Goal: Information Seeking & Learning: Learn about a topic

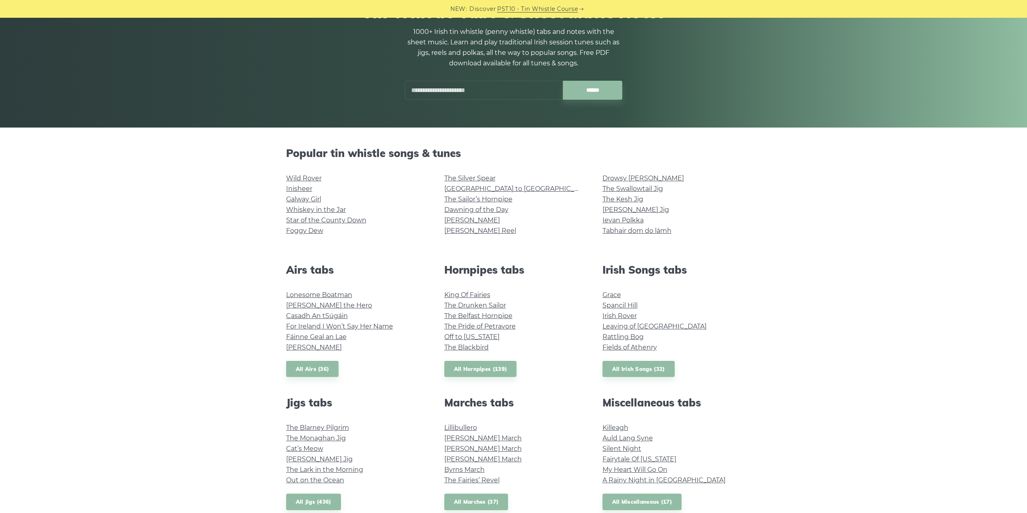
scroll to position [121, 0]
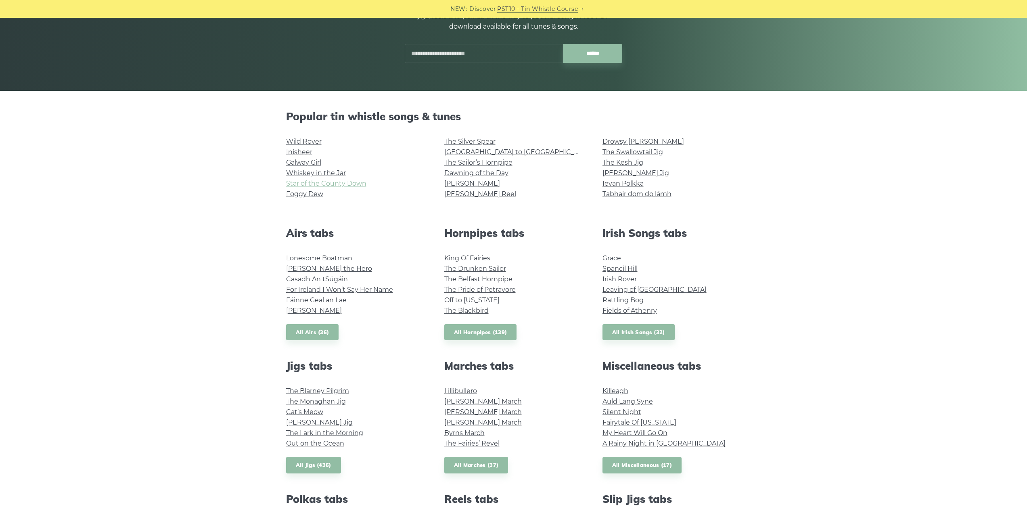
click at [354, 184] on link "Star of the County Down" at bounding box center [326, 184] width 80 height 8
click at [617, 259] on link "Grace" at bounding box center [612, 258] width 19 height 8
drag, startPoint x: 485, startPoint y: 186, endPoint x: 442, endPoint y: 184, distance: 42.4
click at [442, 184] on div "The Silver [PERSON_NAME] Road to [GEOGRAPHIC_DATA] The Sailor’s Hornpipe Dawnin…" at bounding box center [514, 171] width 158 height 71
copy link "[PERSON_NAME]"
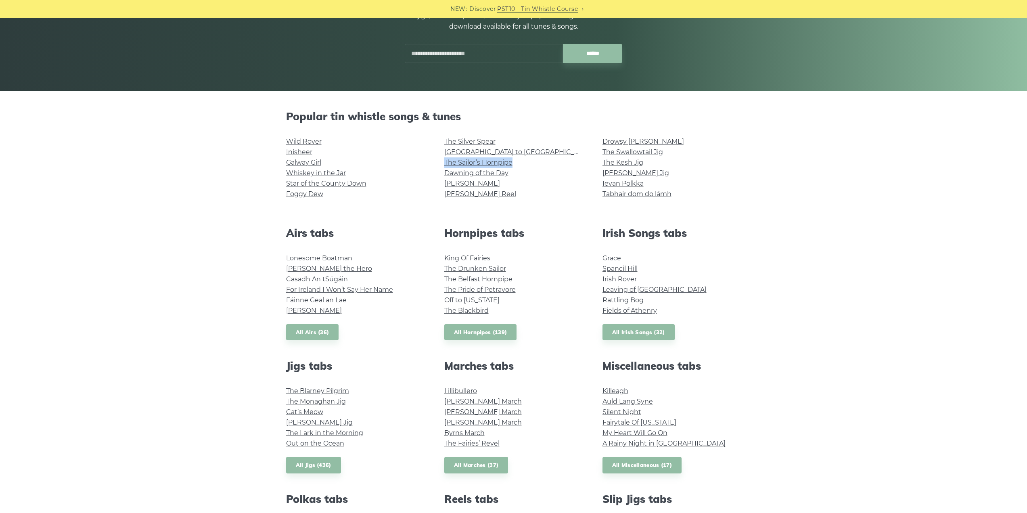
drag, startPoint x: 532, startPoint y: 163, endPoint x: 442, endPoint y: 159, distance: 90.5
click at [442, 159] on div "The Silver [PERSON_NAME] Road to [GEOGRAPHIC_DATA] The Sailor’s Hornpipe Dawnin…" at bounding box center [514, 171] width 158 height 71
drag, startPoint x: 525, startPoint y: 151, endPoint x: 446, endPoint y: 149, distance: 79.1
click at [446, 149] on li "[GEOGRAPHIC_DATA] to [GEOGRAPHIC_DATA]" at bounding box center [513, 152] width 139 height 10
copy link "[GEOGRAPHIC_DATA] to [GEOGRAPHIC_DATA]"
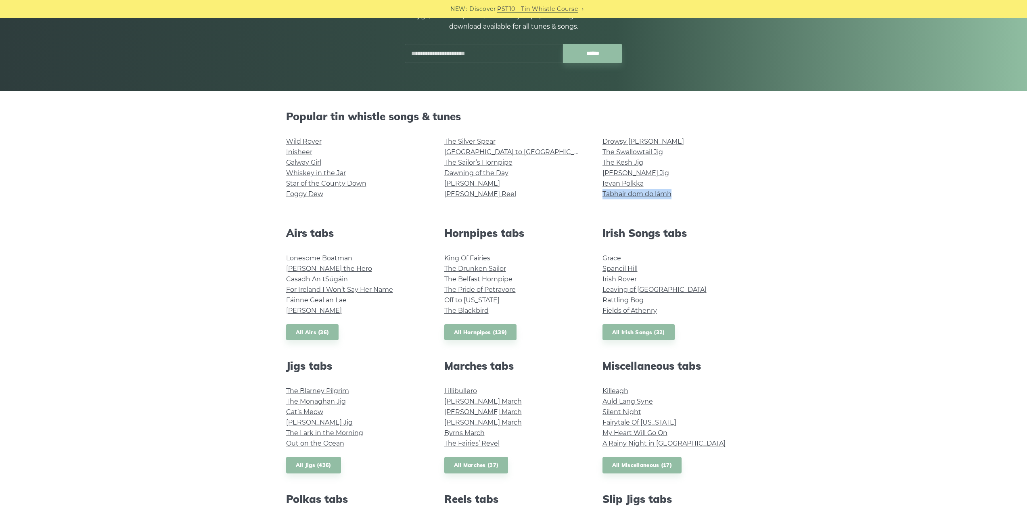
drag, startPoint x: 668, startPoint y: 187, endPoint x: 600, endPoint y: 194, distance: 69.0
click at [600, 194] on div "Drowsy [PERSON_NAME] The Swallowtail Jig The Kesh [PERSON_NAME] Jig Ievan Polkk…" at bounding box center [672, 171] width 158 height 71
copy link "Tabhair dom do lámh"
drag, startPoint x: 518, startPoint y: 177, endPoint x: 438, endPoint y: 172, distance: 80.4
click at [438, 172] on div "The Silver [PERSON_NAME] Road to [GEOGRAPHIC_DATA] The Sailor’s Hornpipe Dawnin…" at bounding box center [514, 171] width 158 height 71
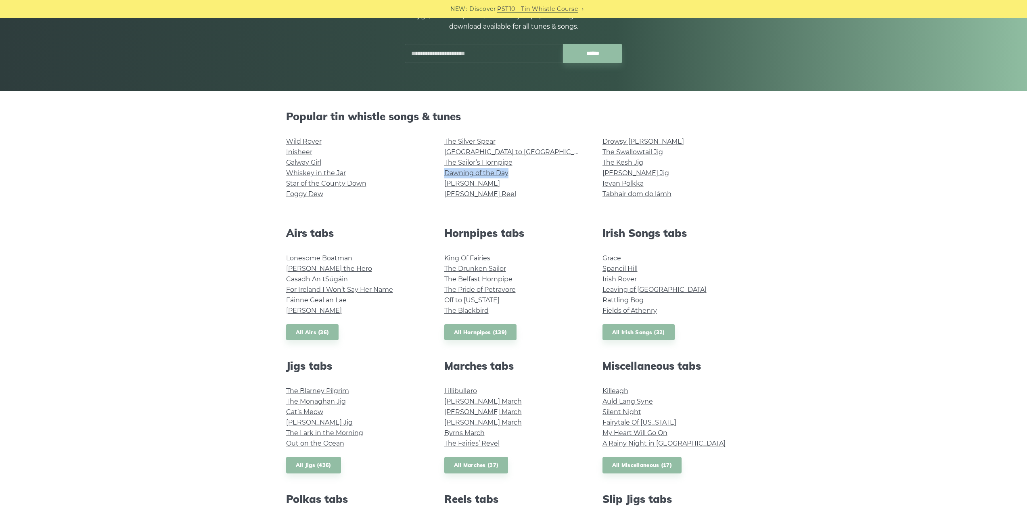
copy link "Dawning of the Day"
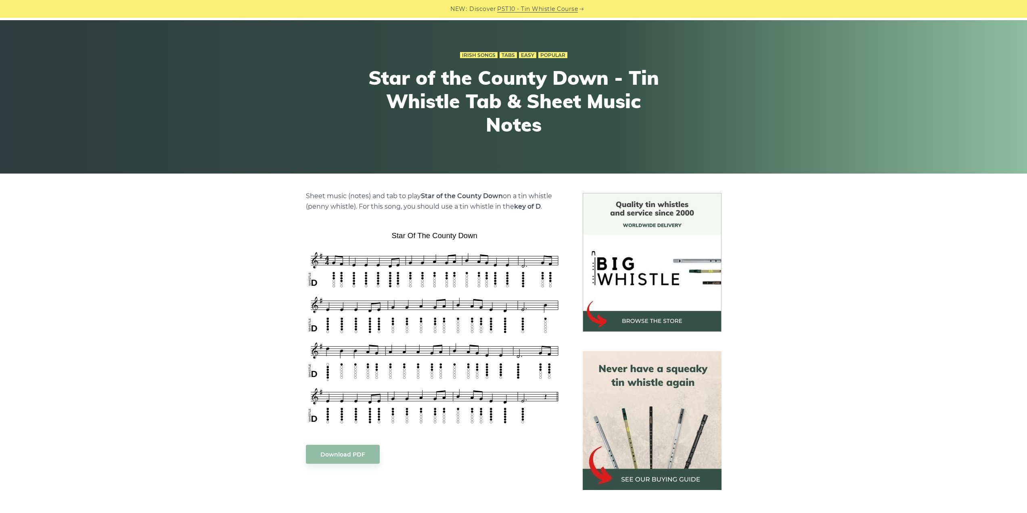
scroll to position [40, 0]
